Goal: Navigation & Orientation: Find specific page/section

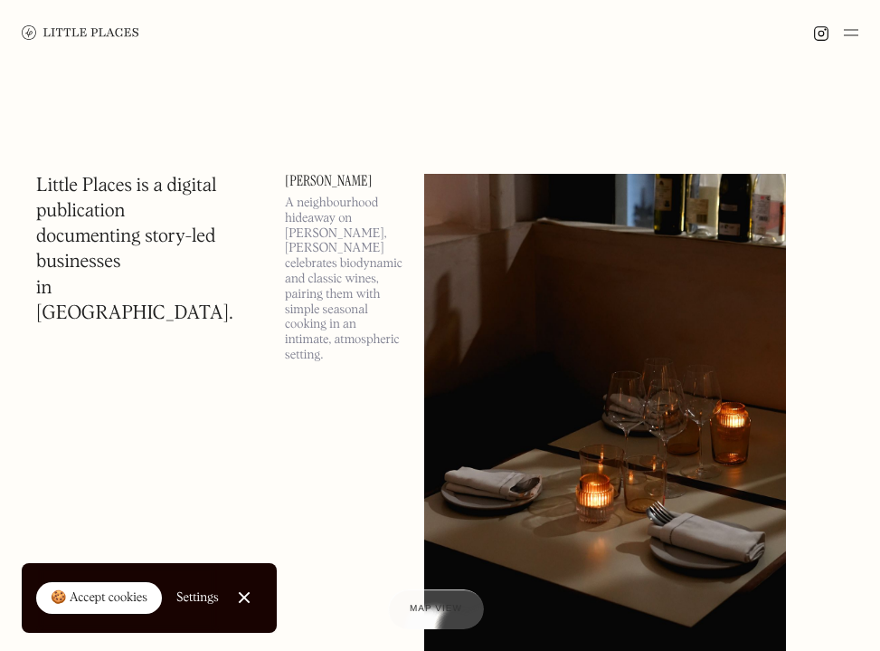
click at [238, 601] on link "Close Cookie Popup" at bounding box center [244, 597] width 36 height 36
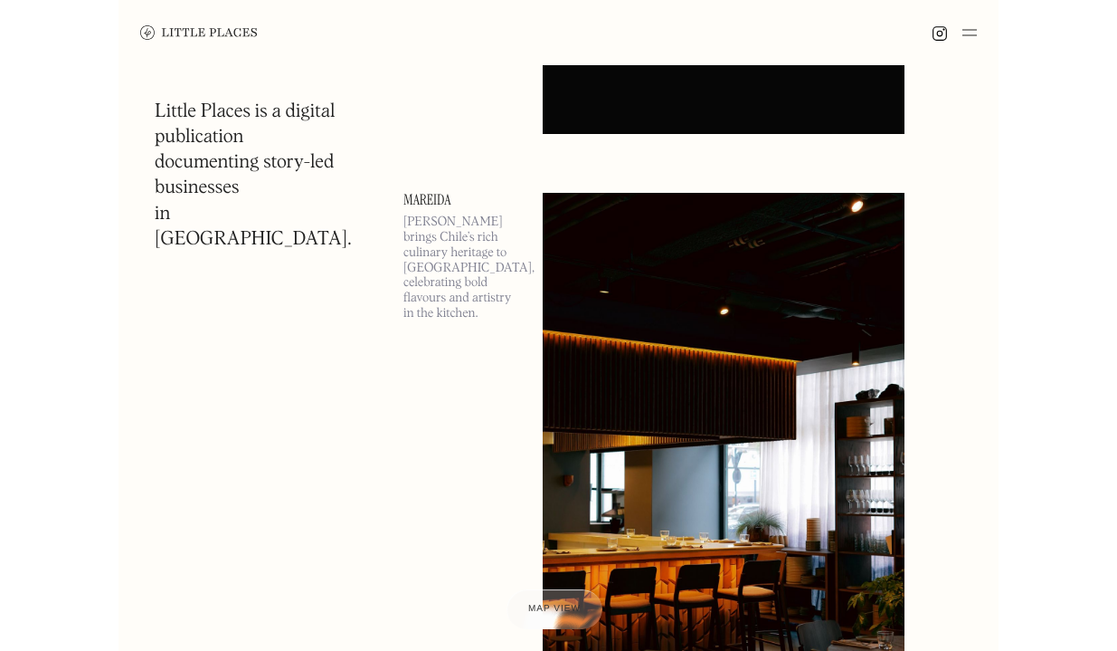
scroll to position [615, 0]
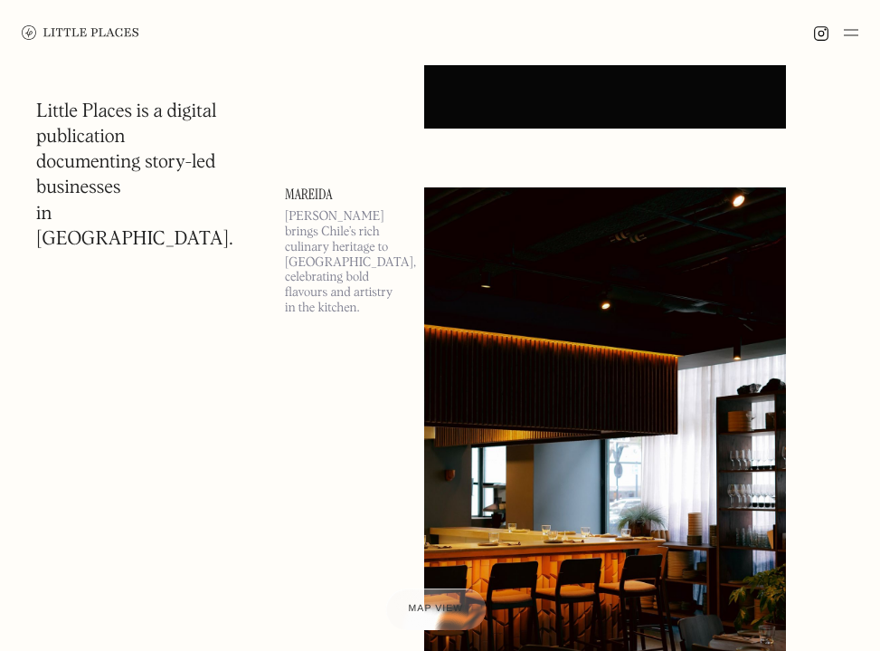
click at [435, 603] on div "Map view" at bounding box center [436, 609] width 55 height 19
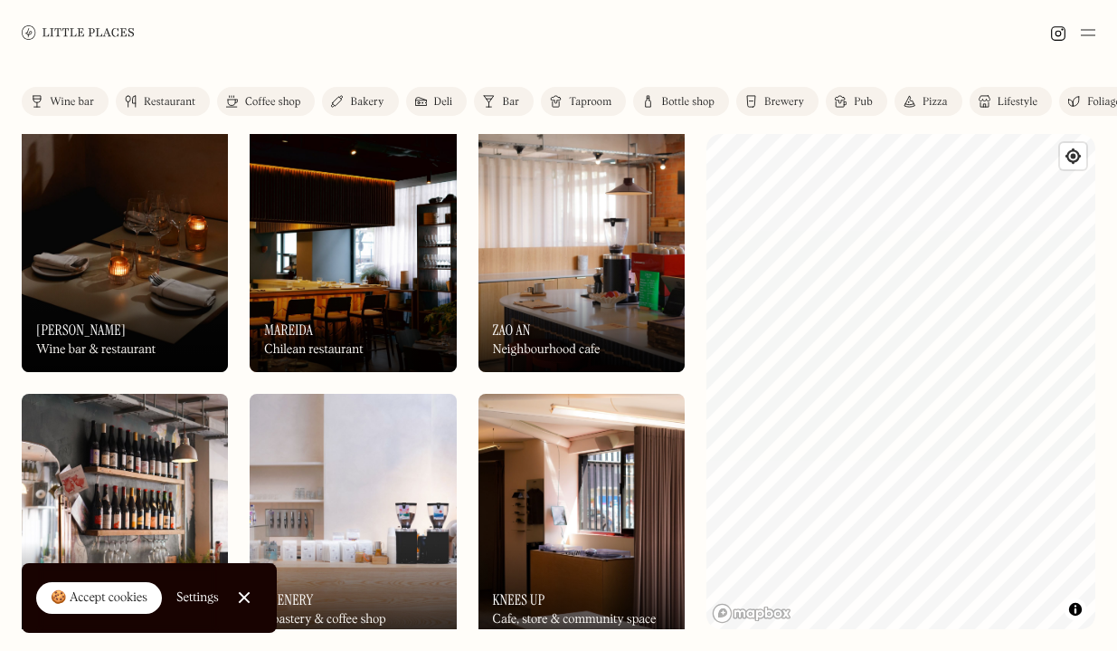
scroll to position [16, 0]
